Goal: Check status

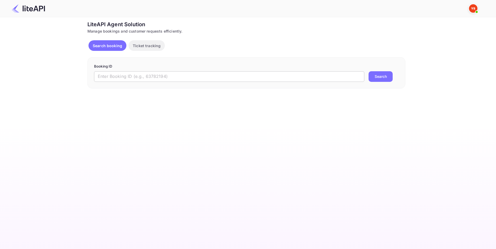
click at [145, 77] on input "text" at bounding box center [229, 76] width 271 height 11
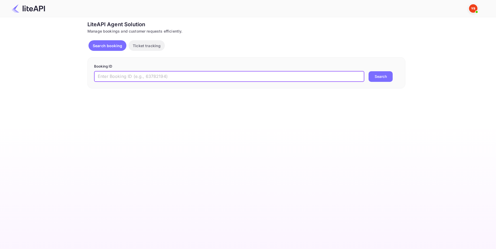
paste input "8900803"
type input "8900803"
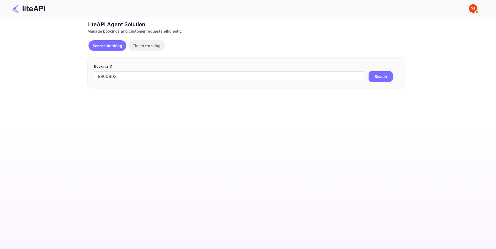
click at [377, 77] on button "Search" at bounding box center [381, 76] width 24 height 11
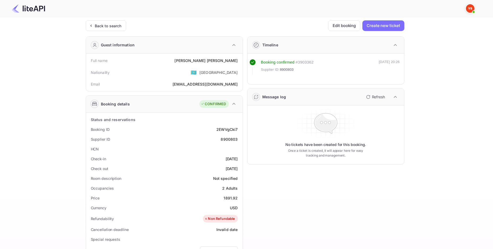
click at [225, 59] on div "[PERSON_NAME]" at bounding box center [205, 61] width 63 height 6
copy div "[PERSON_NAME]"
click at [230, 197] on div "1891.92" at bounding box center [230, 198] width 14 height 6
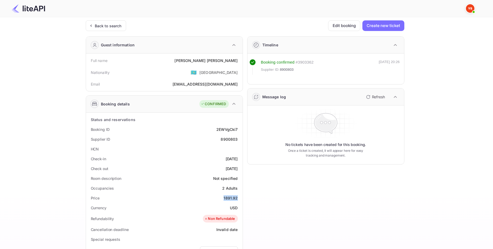
click at [230, 197] on div "1891.92" at bounding box center [230, 198] width 14 height 6
copy div "1891.92"
click at [233, 210] on div "USD" at bounding box center [234, 208] width 8 height 6
copy div "USD"
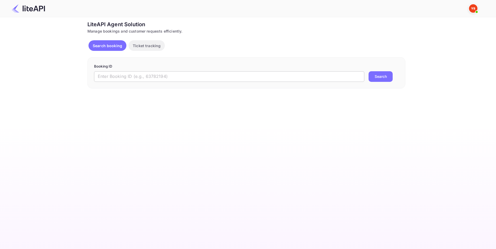
click at [147, 74] on input "text" at bounding box center [229, 76] width 271 height 11
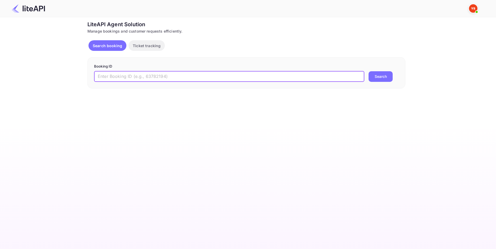
paste input "8875247"
type input "8875247"
click at [369, 71] on button "Search" at bounding box center [381, 76] width 24 height 11
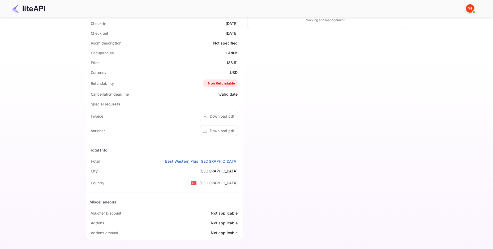
scroll to position [137, 0]
click at [224, 127] on div "Download pdf" at bounding box center [219, 130] width 38 height 10
